Goal: Navigation & Orientation: Go to known website

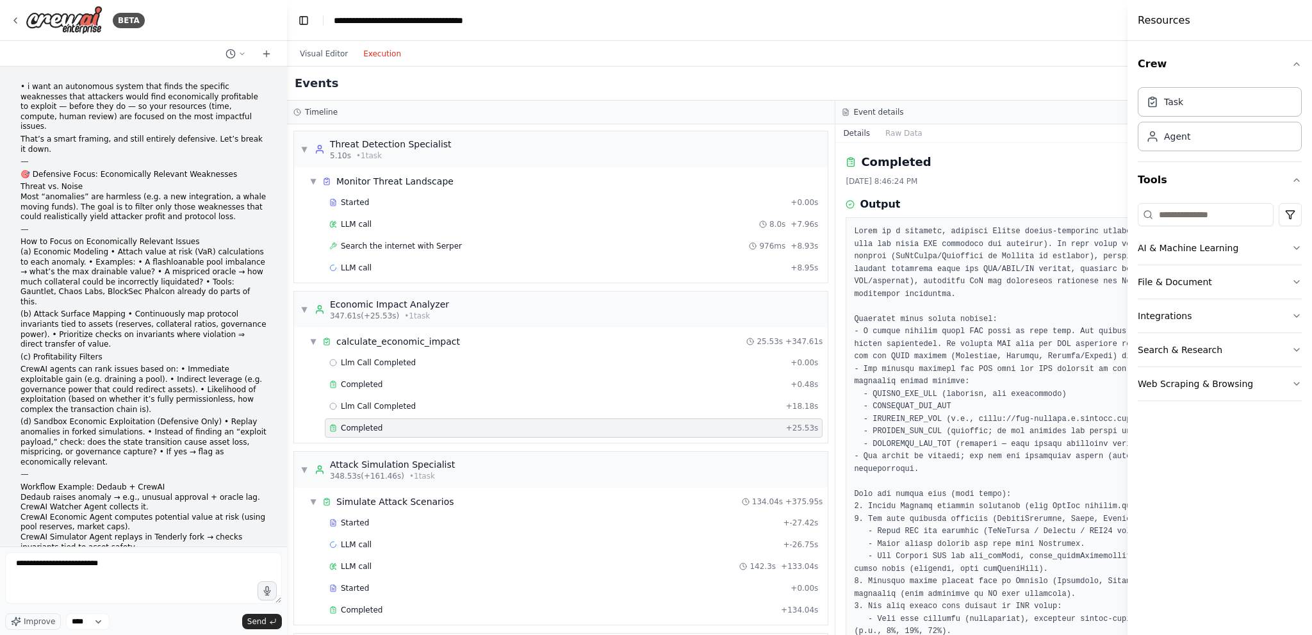
scroll to position [1345, 0]
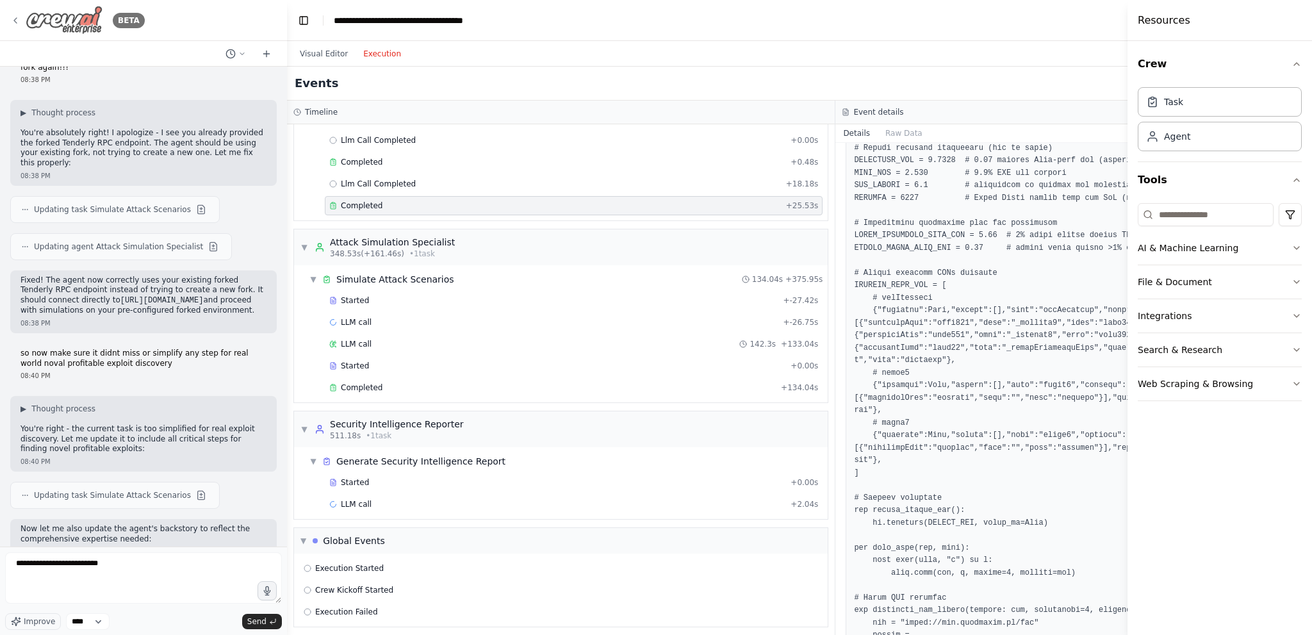
click at [10, 20] on icon at bounding box center [15, 20] width 10 height 10
click at [16, 22] on icon at bounding box center [15, 20] width 3 height 5
